Goal: Task Accomplishment & Management: Complete application form

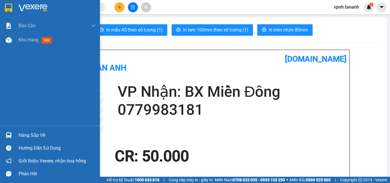
click at [8, 7] on img at bounding box center [8, 8] width 7 height 9
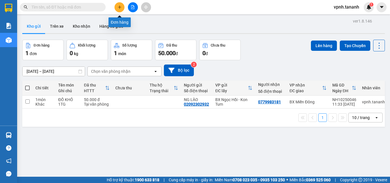
click at [121, 7] on icon "plus" at bounding box center [120, 7] width 4 height 4
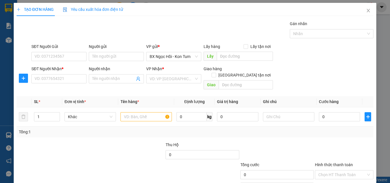
drag, startPoint x: 164, startPoint y: 77, endPoint x: 186, endPoint y: 84, distance: 23.4
click at [165, 78] on input "search" at bounding box center [172, 79] width 44 height 9
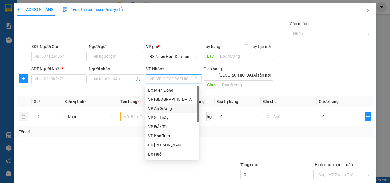
drag, startPoint x: 167, startPoint y: 107, endPoint x: 101, endPoint y: 64, distance: 79.0
click at [167, 108] on div "VP An Sương" at bounding box center [172, 108] width 48 height 6
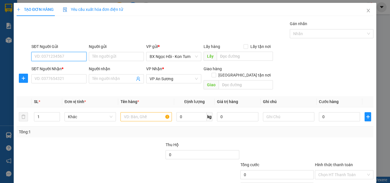
click at [80, 57] on input "SĐT Người Gửi" at bounding box center [58, 56] width 55 height 9
click at [77, 65] on div "0981311004" at bounding box center [59, 68] width 48 height 6
type input "0981311004"
type input "70.000"
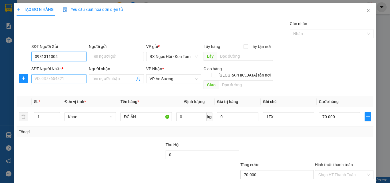
type input "0981311004"
click at [67, 80] on input "SĐT Người Nhận *" at bounding box center [58, 78] width 55 height 9
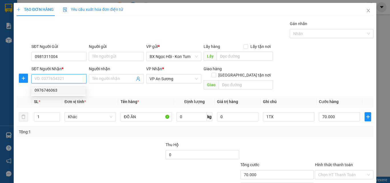
click at [63, 88] on div "0976746063" at bounding box center [59, 90] width 48 height 6
type input "0976746063"
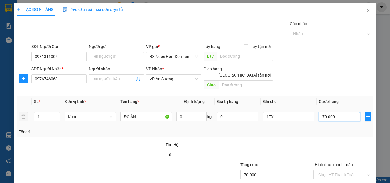
click at [340, 112] on input "70.000" at bounding box center [339, 116] width 41 height 9
type input "0"
type input "8"
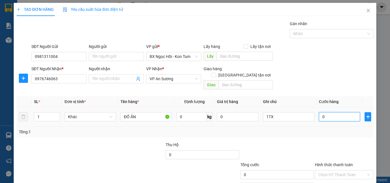
type input "8"
type input "08"
type input "80"
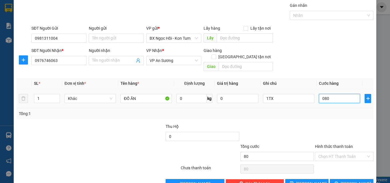
scroll to position [28, 0]
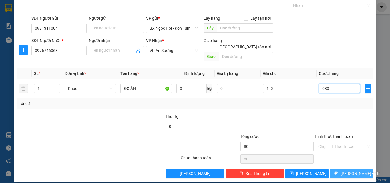
type input "080"
type input "80.000"
click at [349, 168] on span "[PERSON_NAME] và In" at bounding box center [361, 174] width 40 height 6
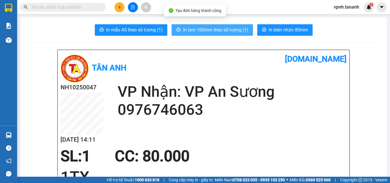
click at [193, 31] on span "In tem 100mm theo số lượng (1)" at bounding box center [215, 29] width 65 height 7
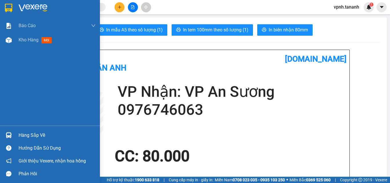
click at [12, 11] on img at bounding box center [8, 8] width 7 height 9
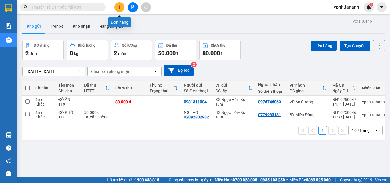
click at [122, 7] on button at bounding box center [120, 7] width 10 height 10
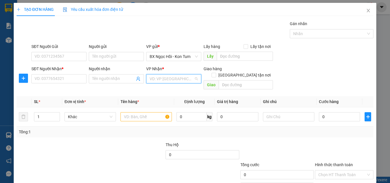
click at [185, 77] on input "search" at bounding box center [172, 79] width 44 height 9
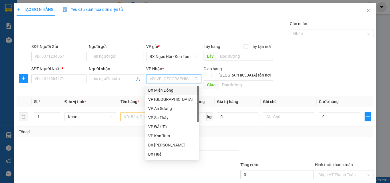
click at [176, 89] on div "BX Miền Đông" at bounding box center [172, 90] width 48 height 6
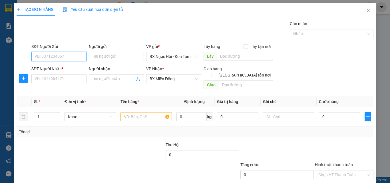
click at [60, 56] on input "SĐT Người Gửi" at bounding box center [58, 56] width 55 height 9
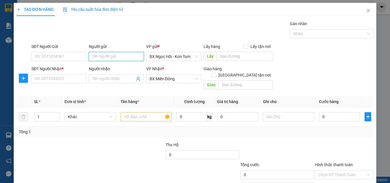
click at [107, 57] on input "Người gửi" at bounding box center [116, 56] width 55 height 9
type input "BÁC LÀ"
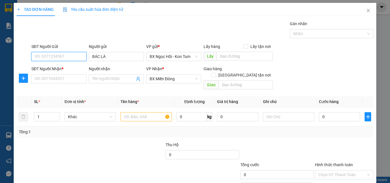
click at [69, 60] on input "SĐT Người Gửi" at bounding box center [58, 56] width 55 height 9
type input "0387413777"
click at [66, 69] on div "0387413777 - LÀ" at bounding box center [59, 68] width 48 height 6
type input "LÀ"
type input "60.000"
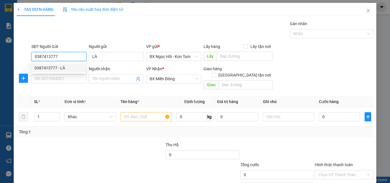
type input "60.000"
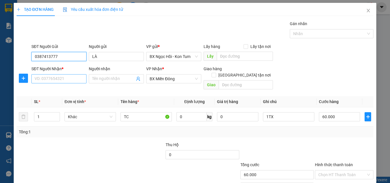
type input "0387413777"
click at [67, 78] on input "SĐT Người Nhận *" at bounding box center [58, 78] width 55 height 9
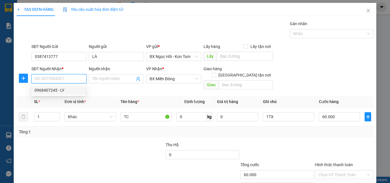
click at [64, 91] on div "0968407245 - LY" at bounding box center [59, 90] width 48 height 6
type input "0968407245"
type input "LY"
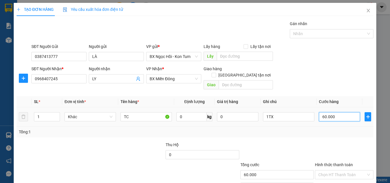
click at [335, 112] on input "60.000" at bounding box center [339, 116] width 41 height 9
type input "0"
type input "5"
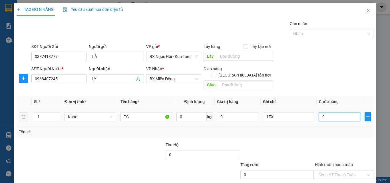
type input "5"
type input "05"
type input "50"
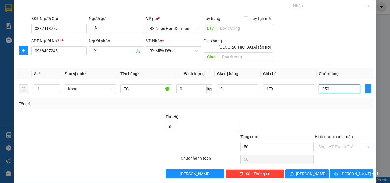
scroll to position [28, 0]
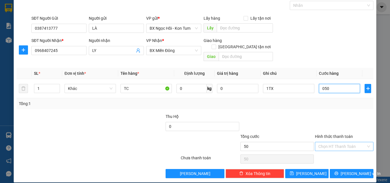
type input "050"
type input "50.000"
click at [334, 143] on input "Hình thức thanh toán" at bounding box center [343, 146] width 48 height 9
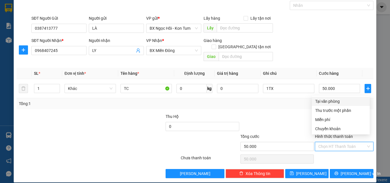
click at [338, 103] on div "Tại văn phòng" at bounding box center [341, 101] width 51 height 6
type input "0"
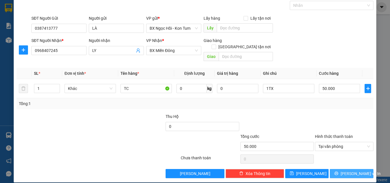
click at [346, 168] on span "[PERSON_NAME] và In" at bounding box center [361, 174] width 40 height 6
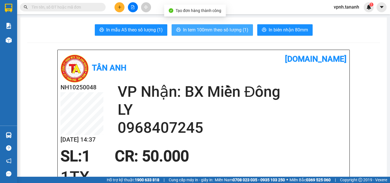
click at [217, 29] on span "In tem 100mm theo số lượng (1)" at bounding box center [215, 29] width 65 height 7
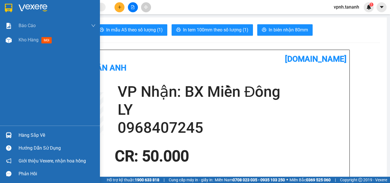
click at [7, 7] on img at bounding box center [8, 8] width 7 height 9
